Goal: Task Accomplishment & Management: Manage account settings

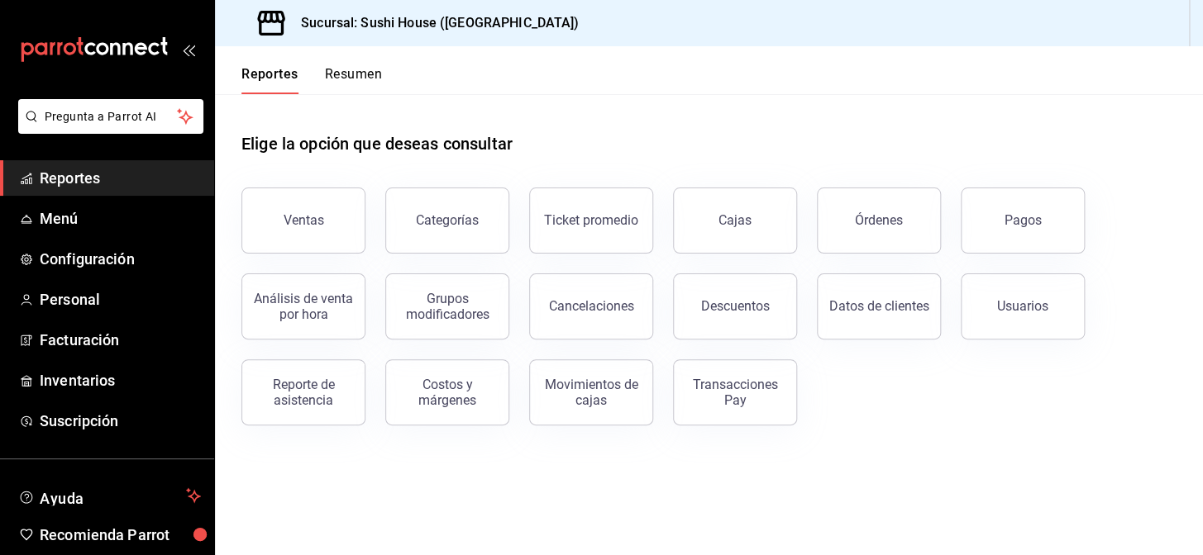
click at [283, 230] on button "Ventas" at bounding box center [303, 221] width 124 height 66
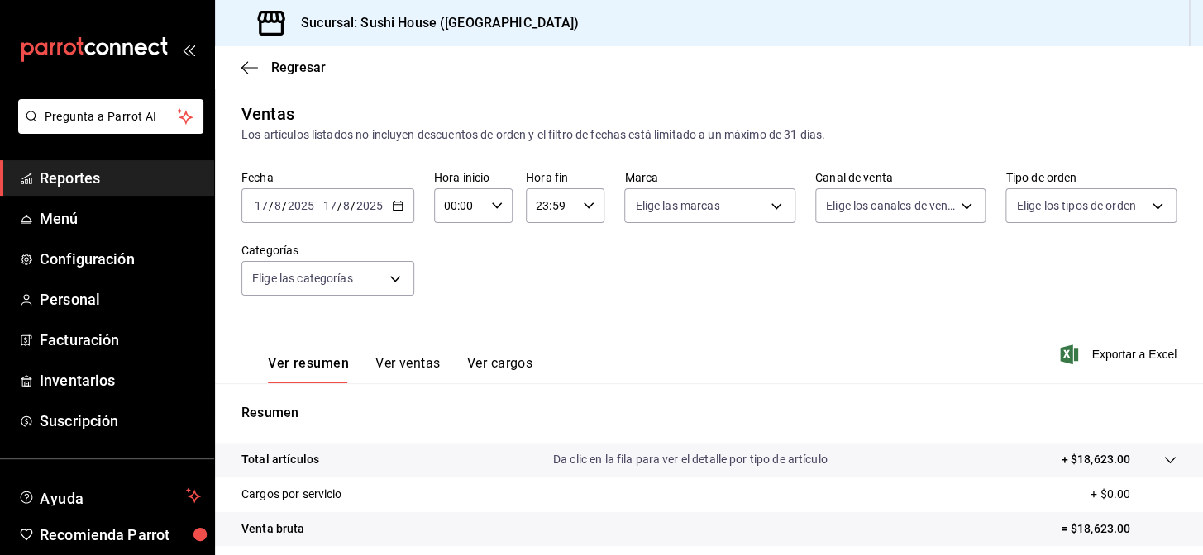
scroll to position [236, 0]
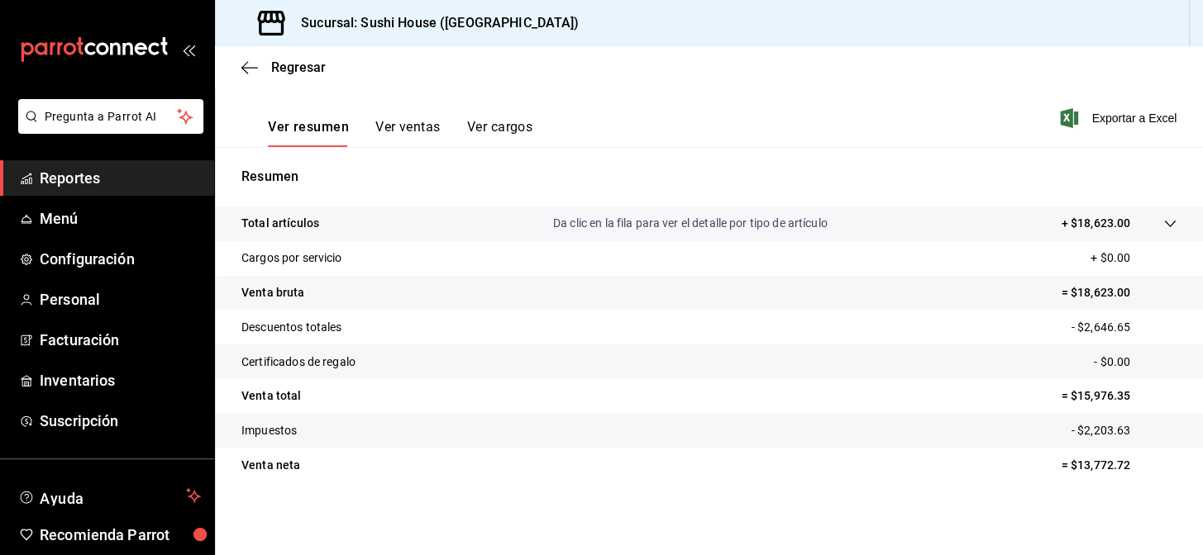
click at [133, 182] on span "Reportes" at bounding box center [120, 178] width 161 height 22
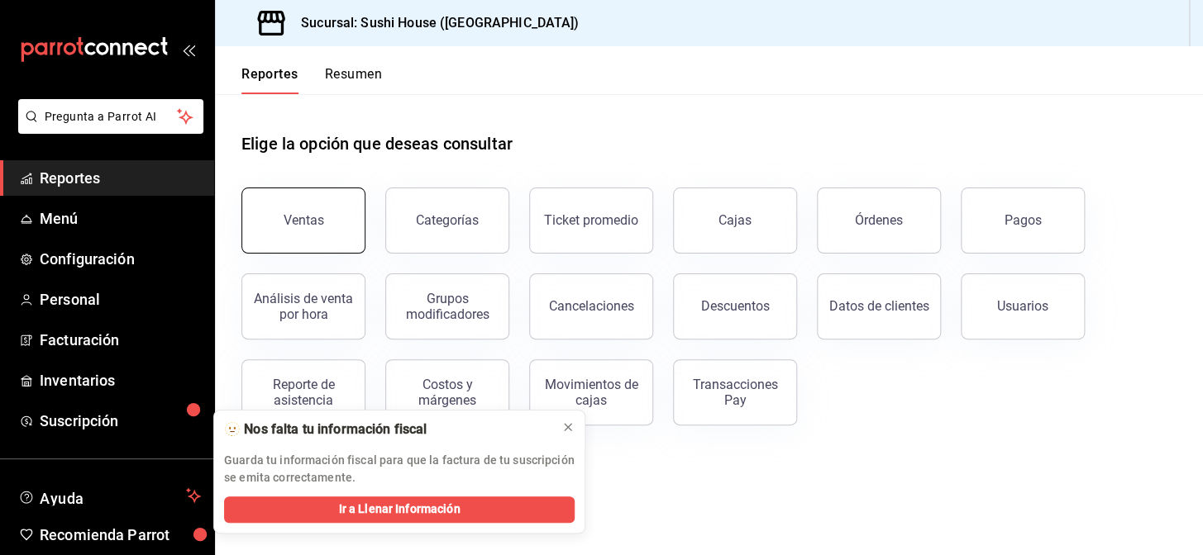
click at [284, 222] on div "Ventas" at bounding box center [303, 220] width 40 height 16
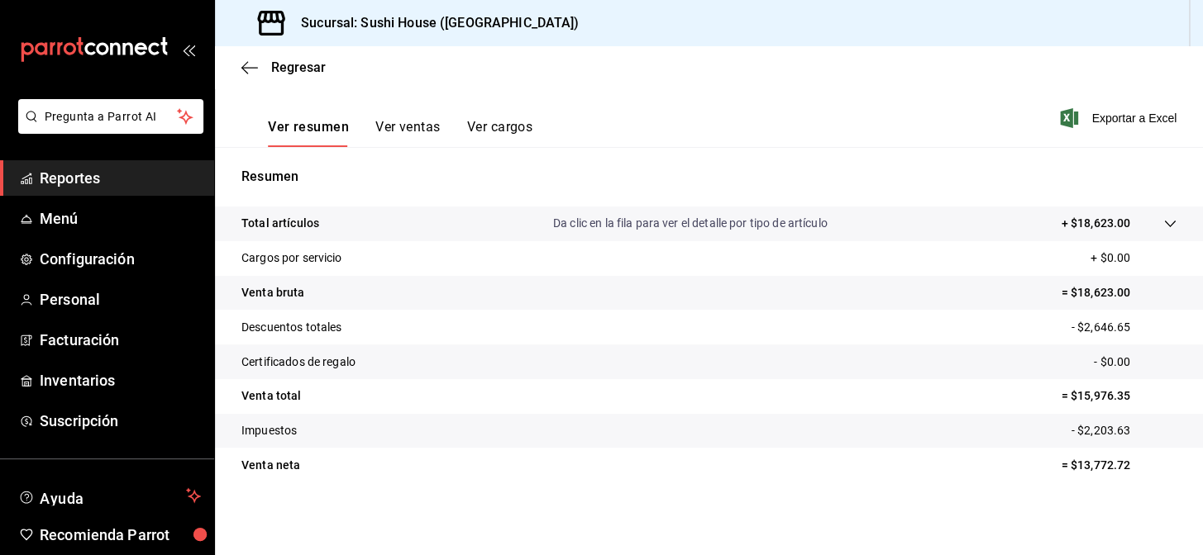
scroll to position [161, 0]
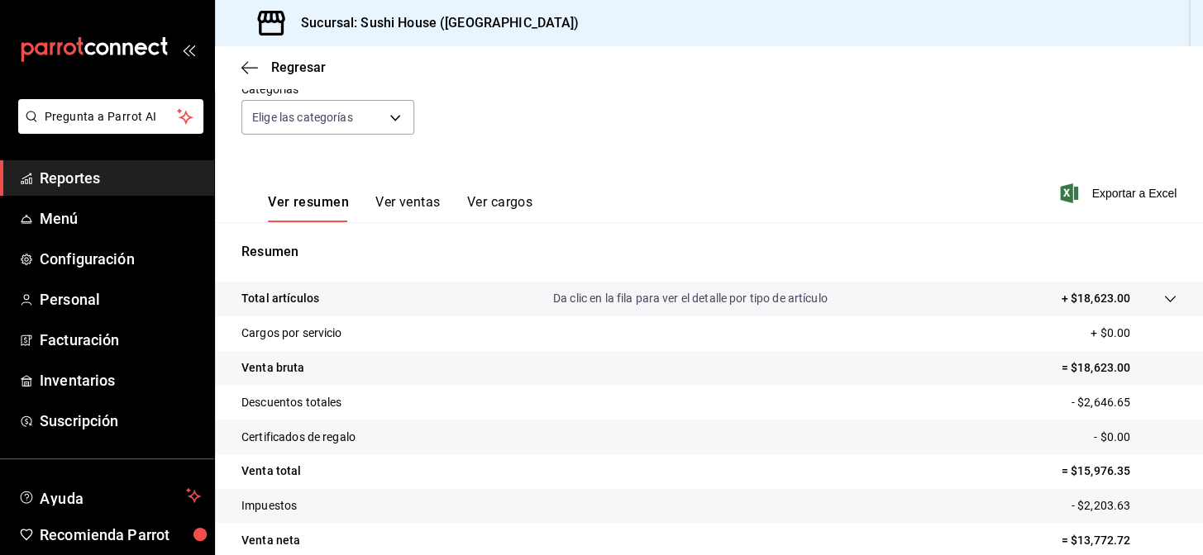
click at [145, 174] on span "Reportes" at bounding box center [120, 178] width 161 height 22
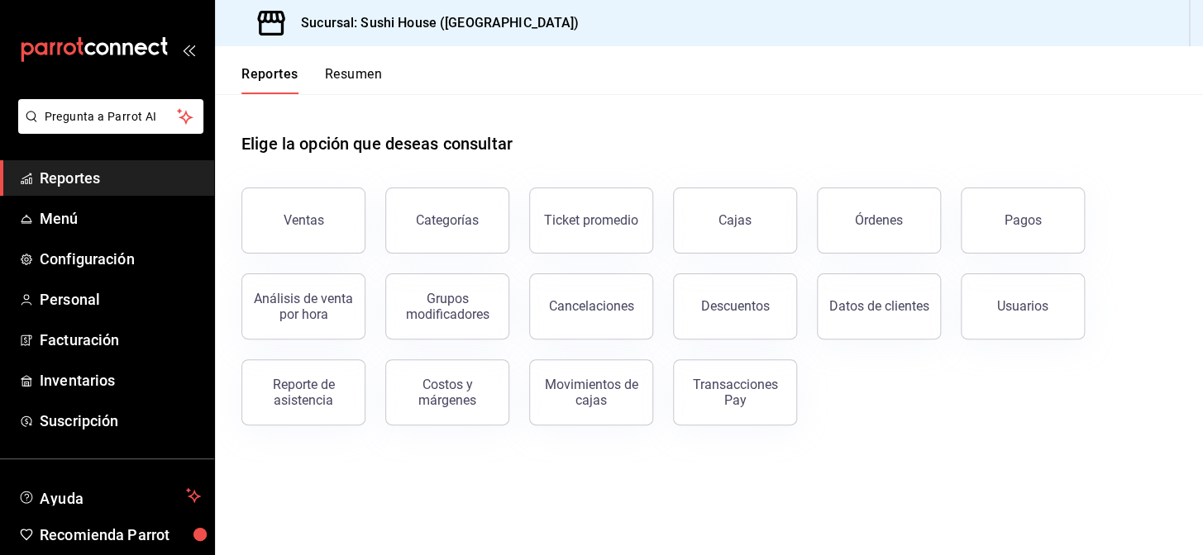
click at [369, 66] on button "Resumen" at bounding box center [353, 80] width 57 height 28
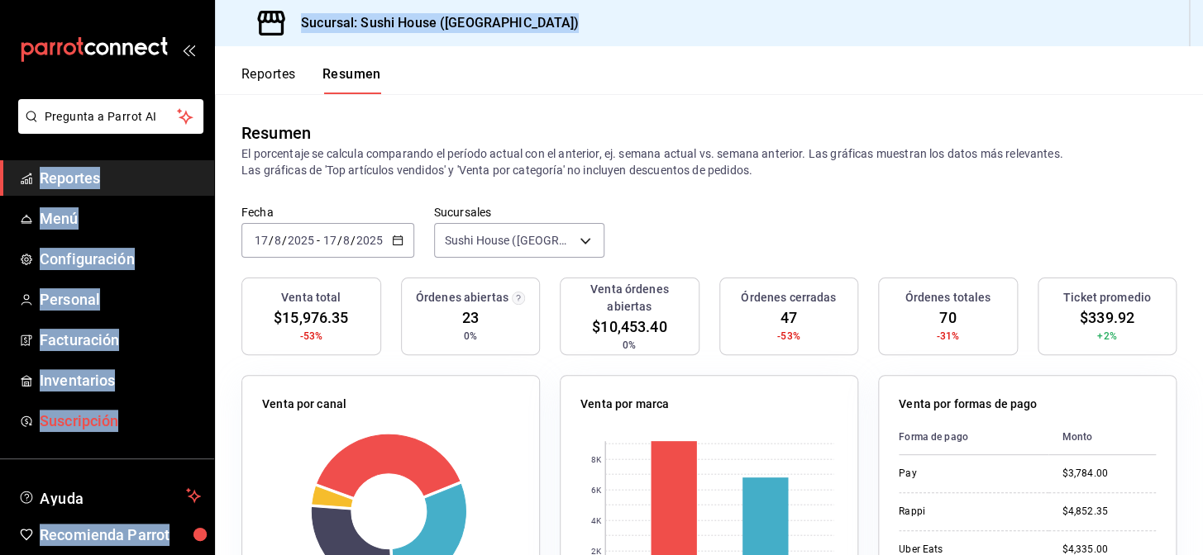
click at [0, 242] on div "Pregunta a Parrot AI Reportes Menú Configuración Personal Facturación Inventari…" at bounding box center [601, 277] width 1203 height 555
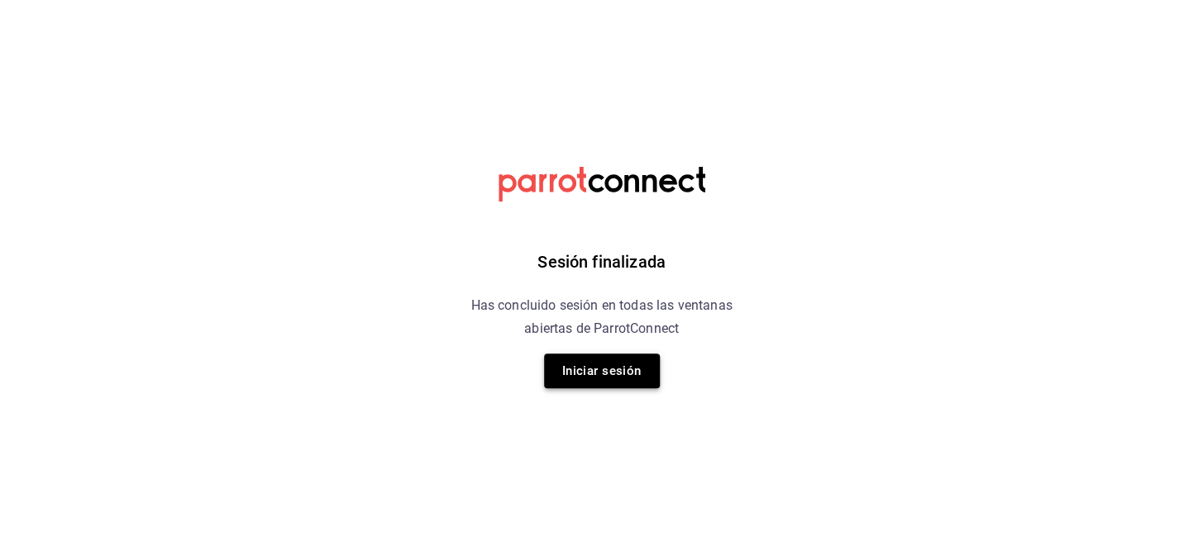
click at [618, 374] on button "Iniciar sesión" at bounding box center [602, 371] width 116 height 35
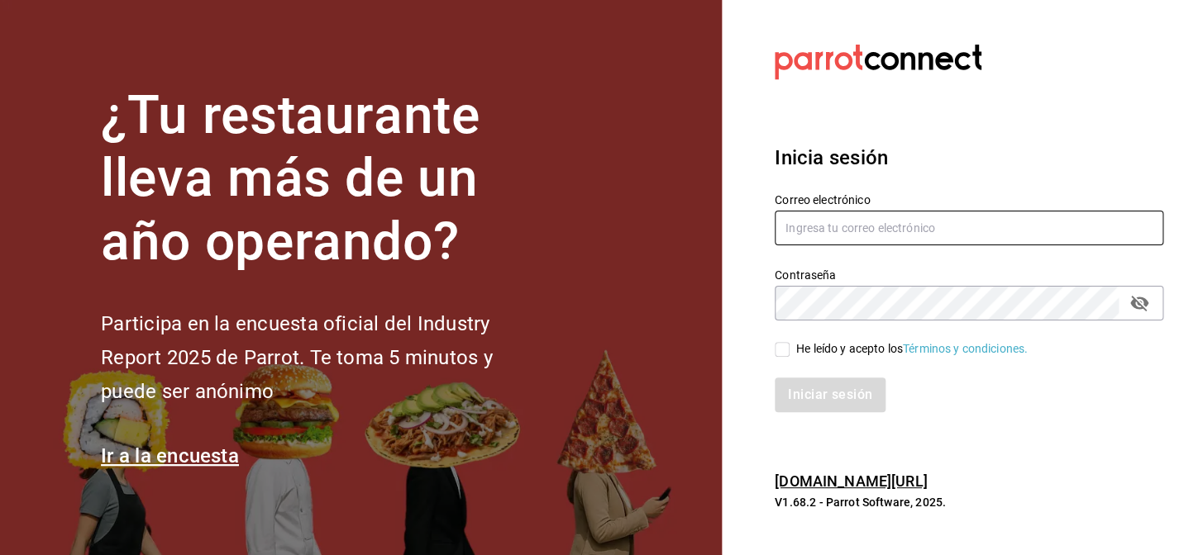
type input "[EMAIL_ADDRESS][DOMAIN_NAME]"
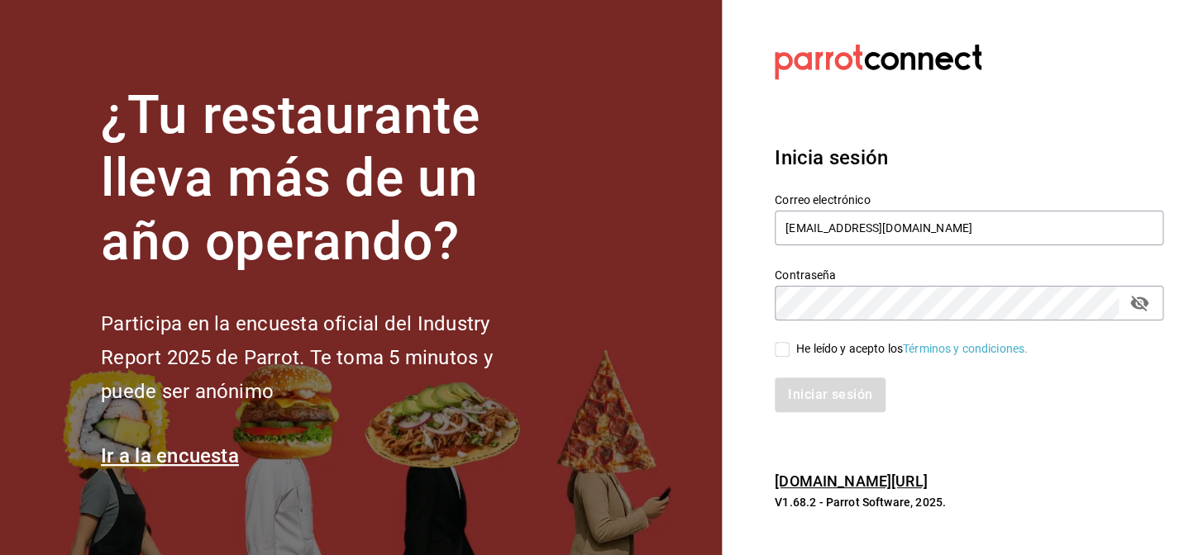
click at [774, 358] on div "Iniciar sesión" at bounding box center [959, 385] width 408 height 55
click at [782, 358] on div "Iniciar sesión" at bounding box center [959, 385] width 408 height 55
click at [782, 353] on input "He leído y acepto los Términos y condiciones." at bounding box center [781, 349] width 15 height 15
checkbox input "true"
click at [802, 388] on button "Iniciar sesión" at bounding box center [830, 395] width 112 height 35
